Goal: Transaction & Acquisition: Purchase product/service

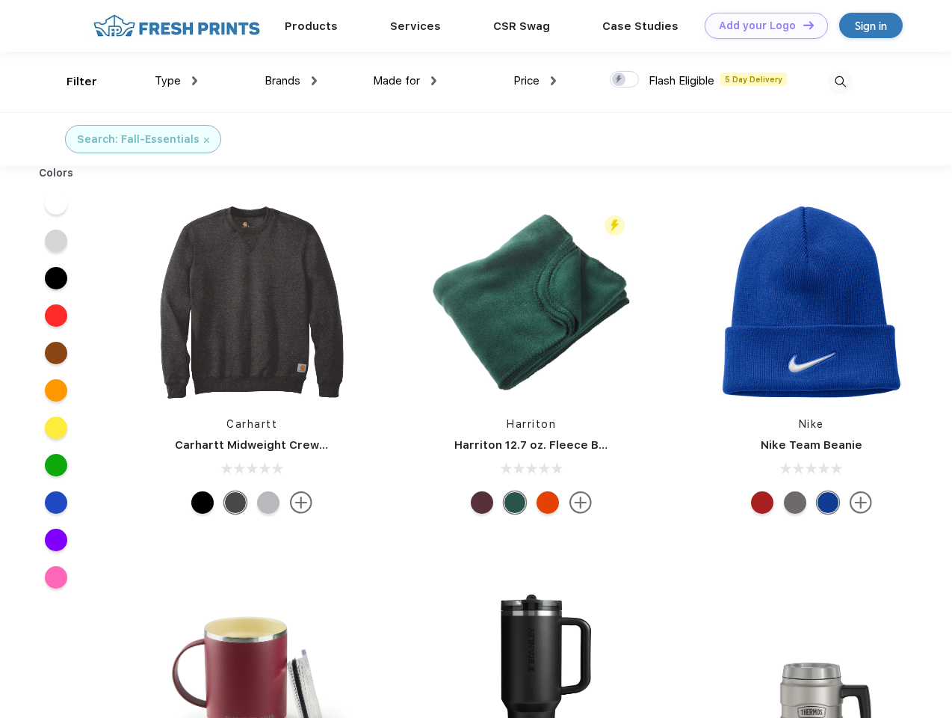
click at [761, 25] on link "Add your Logo Design Tool" at bounding box center [766, 26] width 123 height 26
click at [0, 0] on div "Design Tool" at bounding box center [0, 0] width 0 height 0
click at [802, 25] on link "Add your Logo Design Tool" at bounding box center [766, 26] width 123 height 26
click at [72, 81] on div "Filter" at bounding box center [82, 81] width 31 height 17
click at [176, 81] on span "Type" at bounding box center [168, 80] width 26 height 13
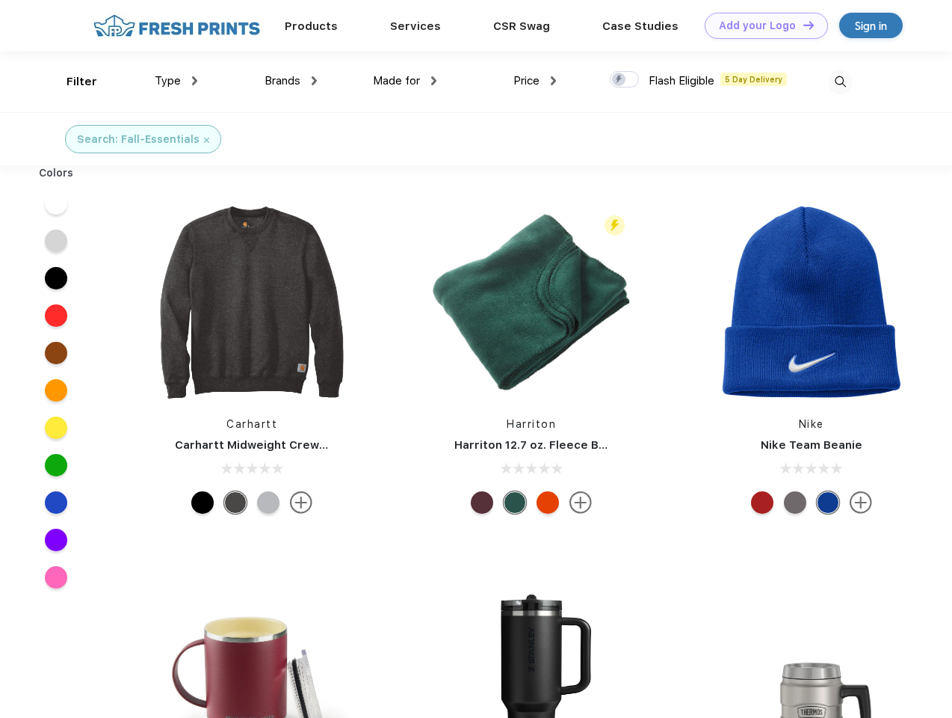
click at [291, 81] on span "Brands" at bounding box center [283, 80] width 36 height 13
click at [405, 81] on span "Made for" at bounding box center [396, 80] width 47 height 13
click at [535, 81] on span "Price" at bounding box center [527, 80] width 26 height 13
click at [625, 80] on div at bounding box center [624, 79] width 29 height 16
click at [620, 80] on input "checkbox" at bounding box center [615, 75] width 10 height 10
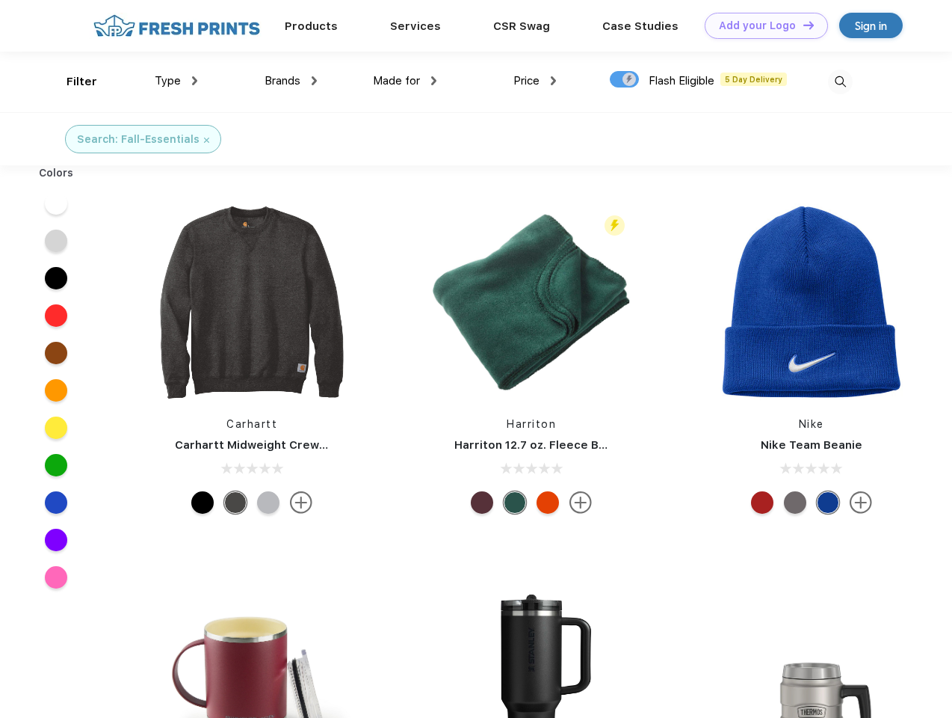
click at [840, 81] on img at bounding box center [840, 82] width 25 height 25
